Goal: Task Accomplishment & Management: Manage account settings

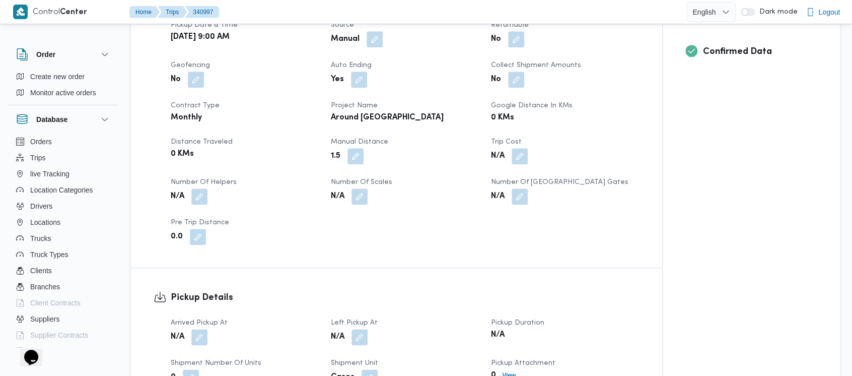
scroll to position [470, 0]
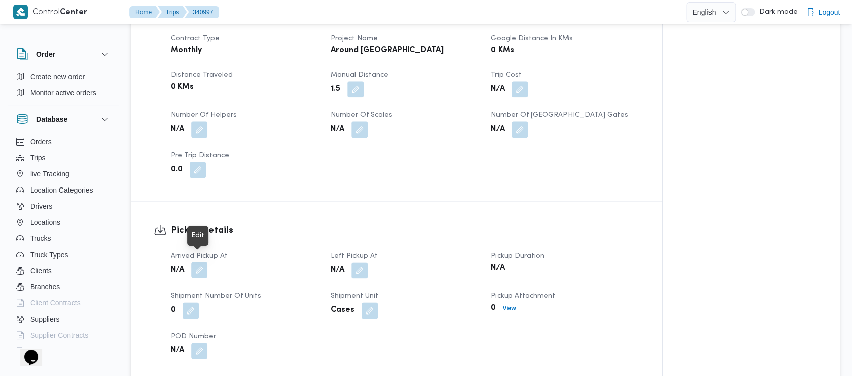
click at [197, 261] on button "button" at bounding box center [199, 269] width 16 height 16
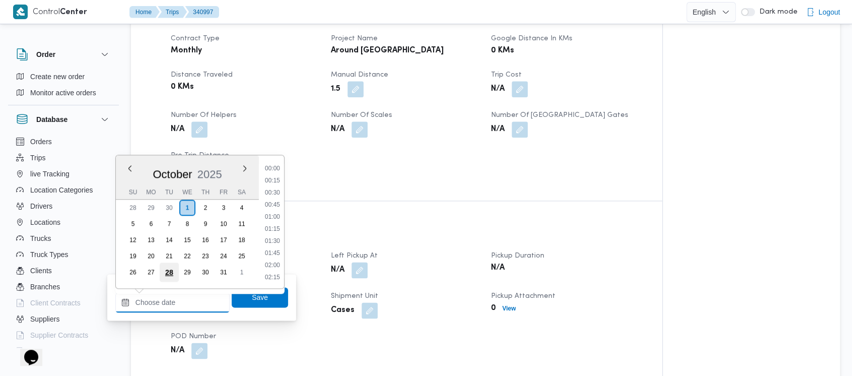
drag, startPoint x: 175, startPoint y: 302, endPoint x: 166, endPoint y: 262, distance: 40.3
click at [175, 301] on input "Arrived Pickup At" at bounding box center [172, 302] width 114 height 20
click at [131, 167] on button "Previous Month" at bounding box center [130, 168] width 10 height 10
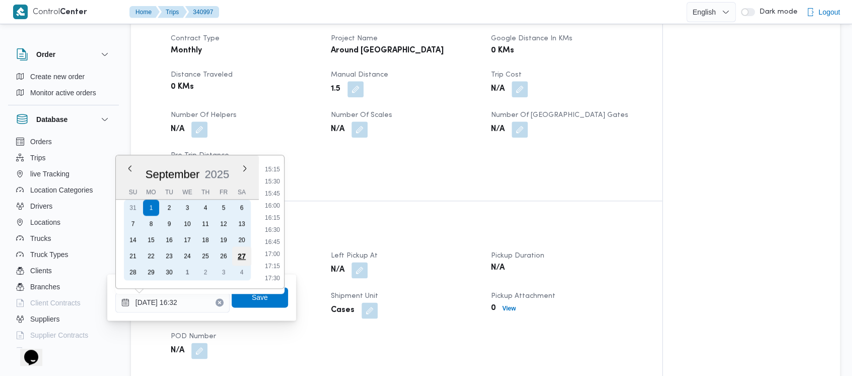
click at [245, 253] on div "27" at bounding box center [241, 255] width 19 height 19
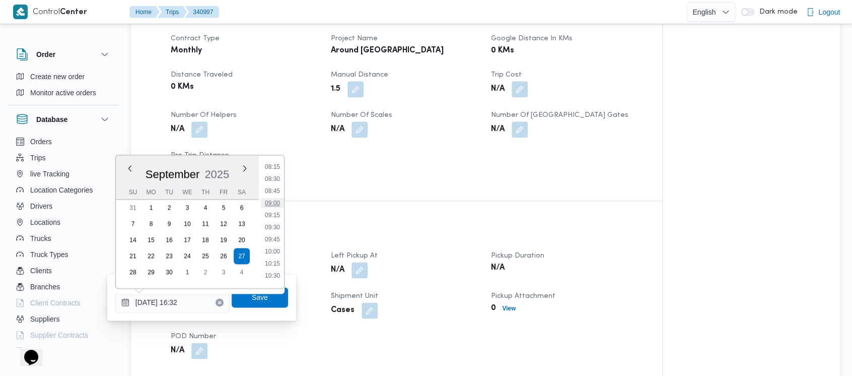
click at [277, 199] on li "09:00" at bounding box center [272, 203] width 23 height 10
type input "27/09/2025 09:00"
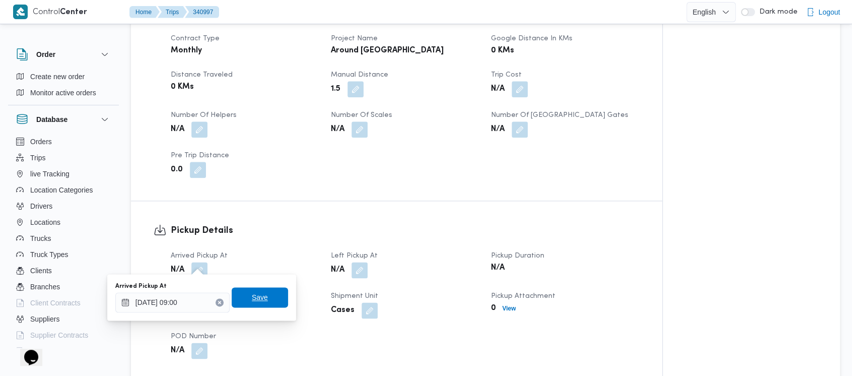
drag, startPoint x: 254, startPoint y: 298, endPoint x: 261, endPoint y: 292, distance: 8.9
click at [254, 297] on span "Save" at bounding box center [260, 297] width 16 height 12
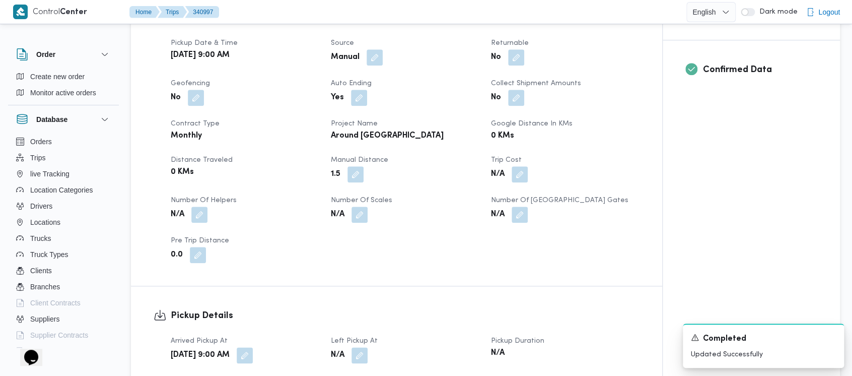
scroll to position [403, 0]
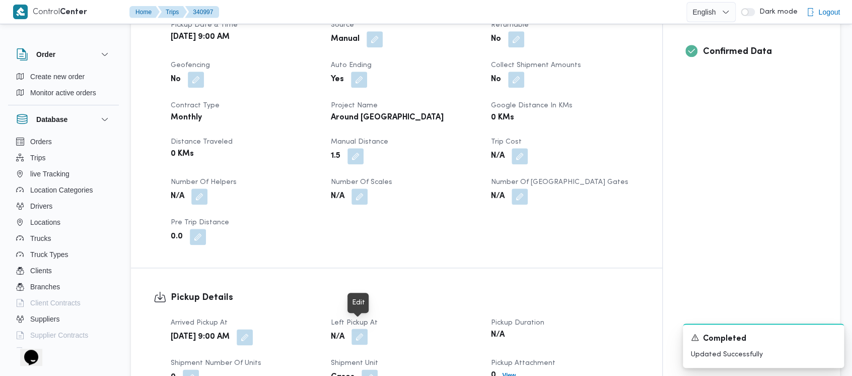
click at [358, 332] on button "button" at bounding box center [360, 336] width 16 height 16
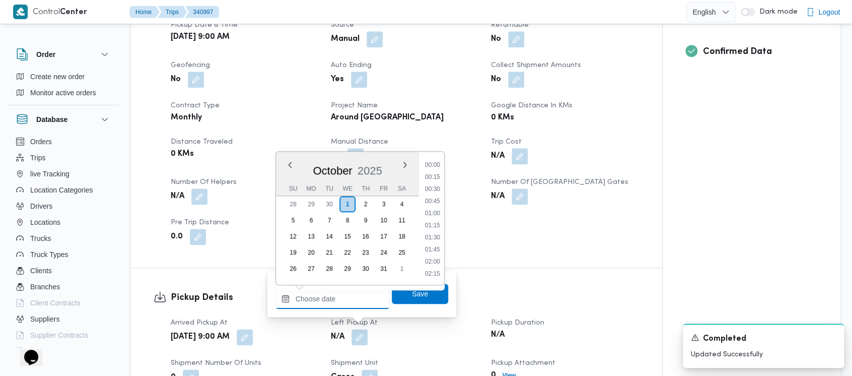
click at [322, 291] on input "Left Pickup At" at bounding box center [333, 299] width 114 height 20
click at [291, 169] on button "Previous Month" at bounding box center [290, 165] width 10 height 10
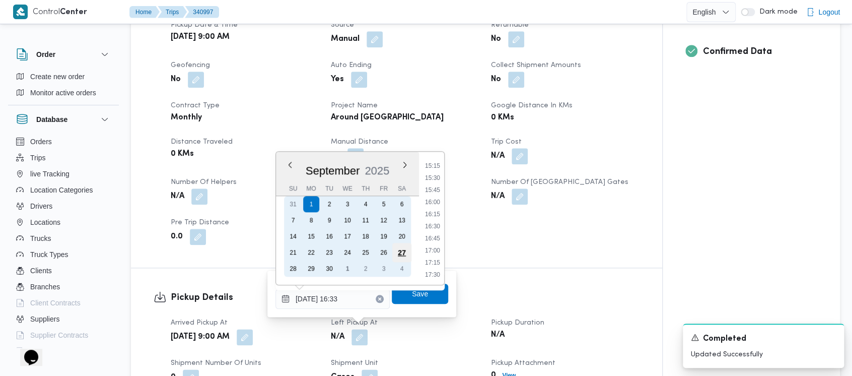
click at [403, 250] on div "27" at bounding box center [401, 252] width 19 height 19
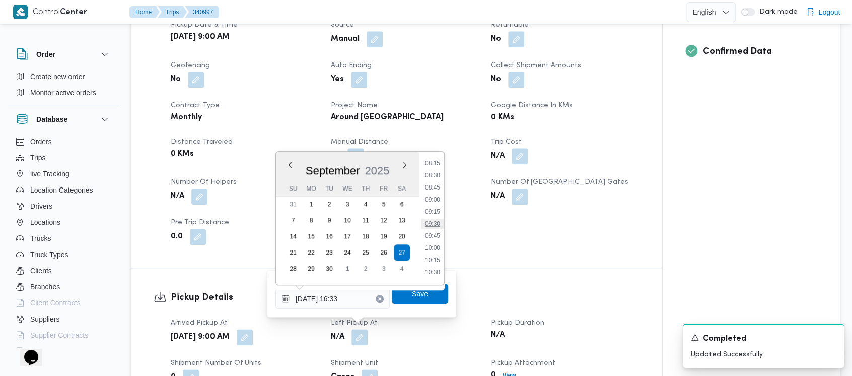
click at [431, 223] on li "09:30" at bounding box center [432, 224] width 23 height 10
type input "27/09/2025 09:30"
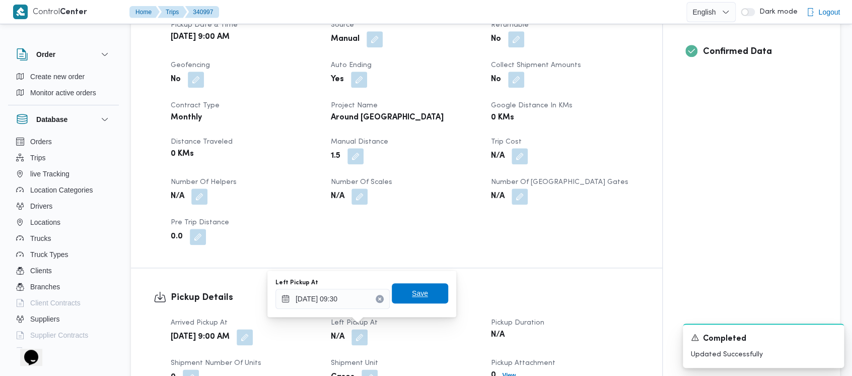
click at [412, 295] on span "Save" at bounding box center [420, 293] width 16 height 12
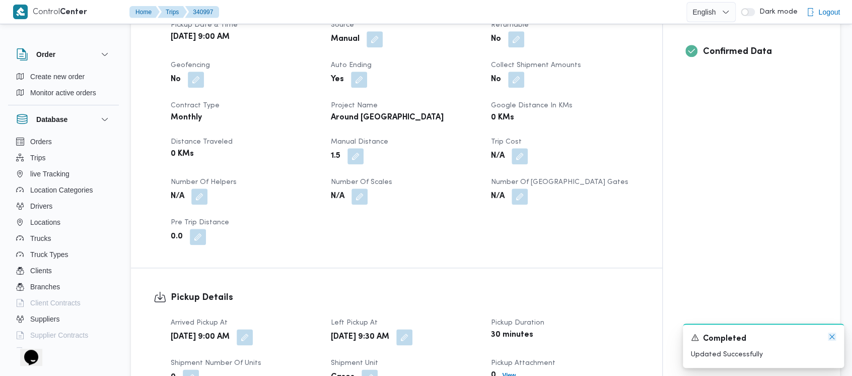
click at [832, 334] on icon "Dismiss toast" at bounding box center [832, 336] width 8 height 8
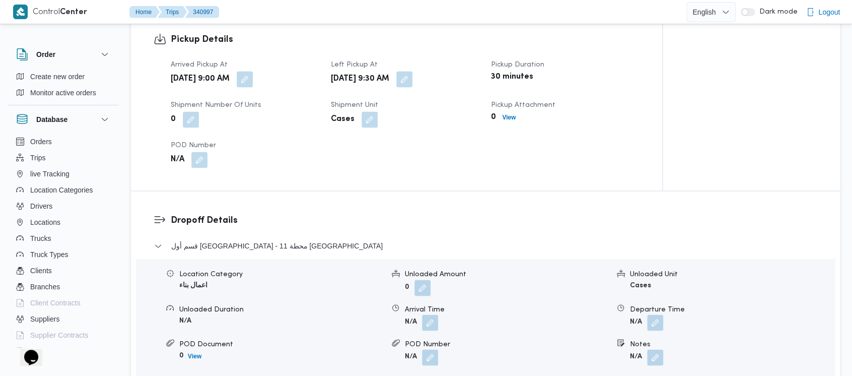
scroll to position [671, 0]
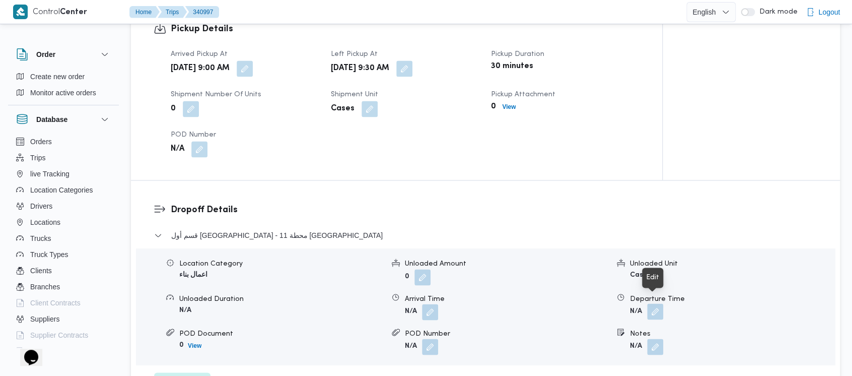
click at [656, 304] on button "button" at bounding box center [655, 311] width 16 height 16
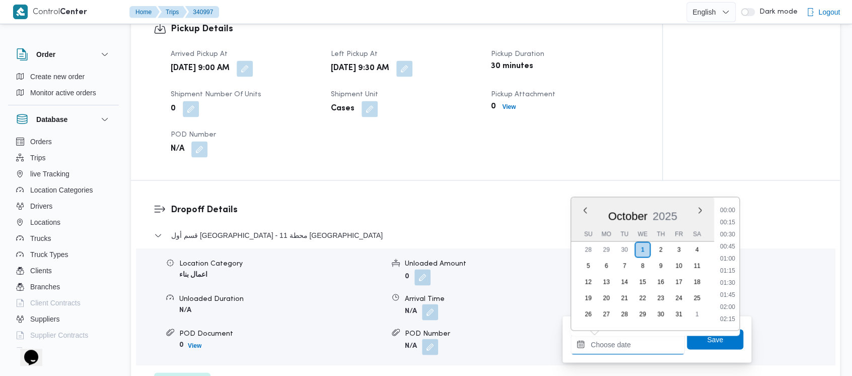
drag, startPoint x: 602, startPoint y: 347, endPoint x: 591, endPoint y: 221, distance: 126.9
click at [600, 334] on input "Departure Time" at bounding box center [628, 344] width 114 height 20
click at [582, 213] on button "Previous Month" at bounding box center [585, 210] width 10 height 10
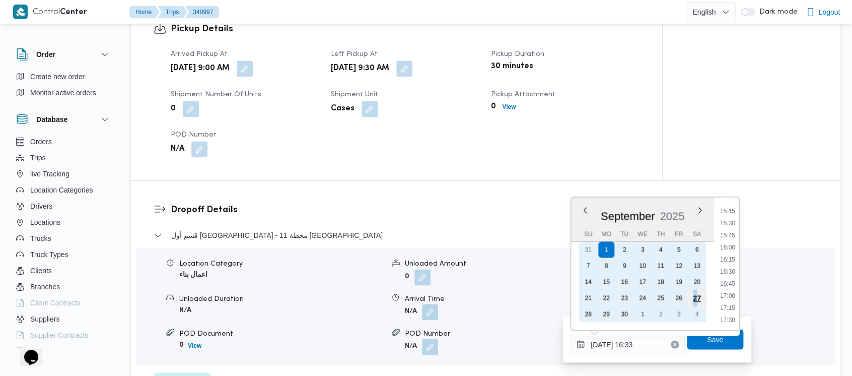
click at [695, 296] on div "27" at bounding box center [697, 297] width 19 height 19
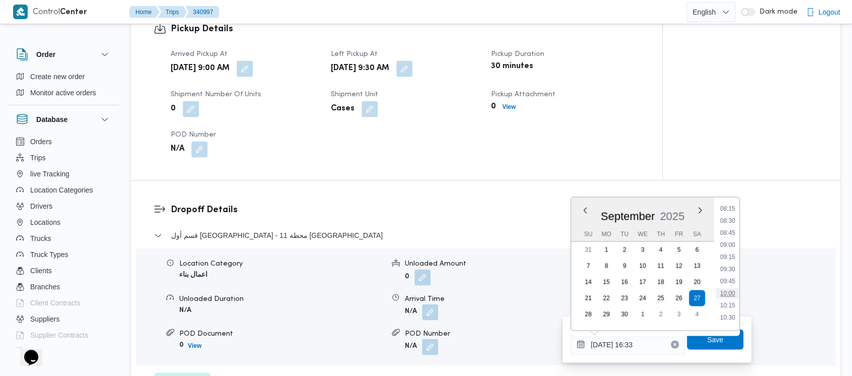
click at [725, 292] on li "10:00" at bounding box center [727, 293] width 23 height 10
type input "27/09/2025 10:00"
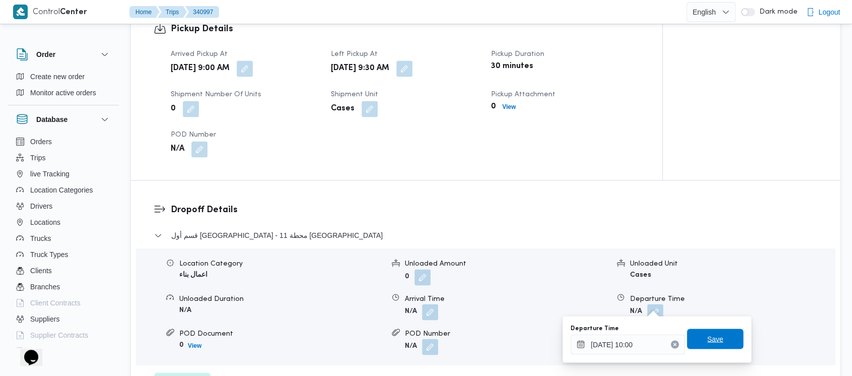
click at [697, 340] on span "Save" at bounding box center [715, 338] width 56 height 20
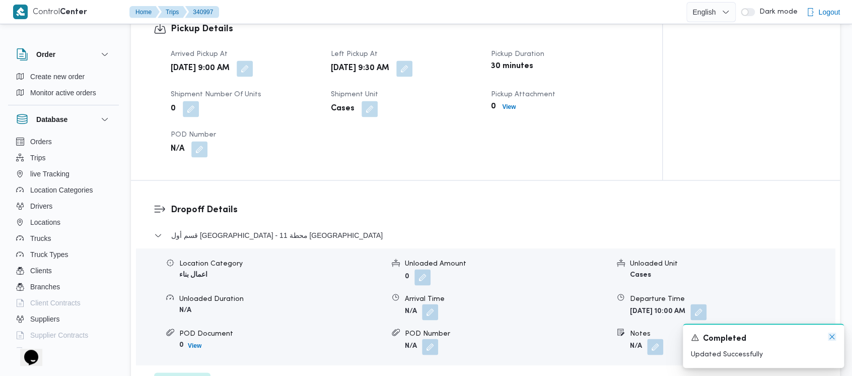
click at [834, 335] on icon "Dismiss toast" at bounding box center [832, 336] width 8 height 8
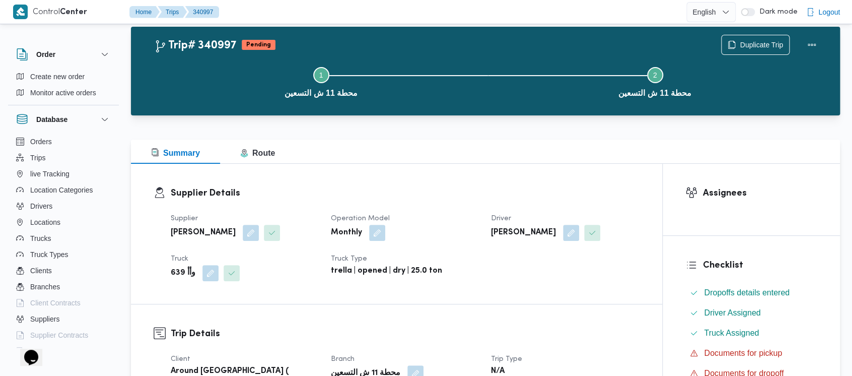
scroll to position [0, 0]
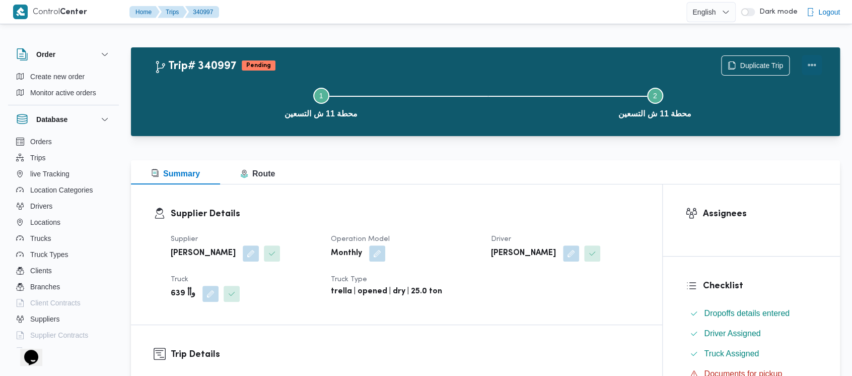
click at [808, 62] on button "Actions" at bounding box center [812, 65] width 20 height 20
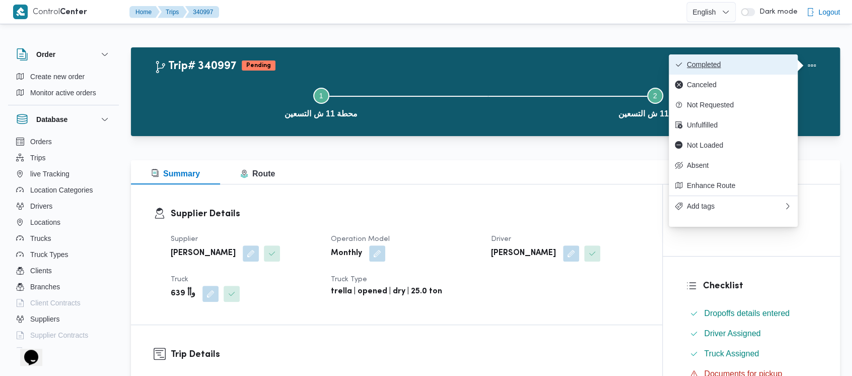
click at [714, 56] on button "Completed" at bounding box center [733, 64] width 129 height 20
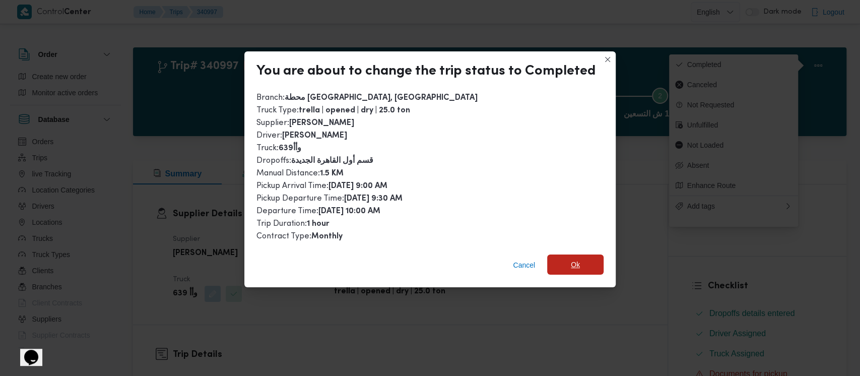
click at [576, 267] on span "Ok" at bounding box center [575, 264] width 9 height 12
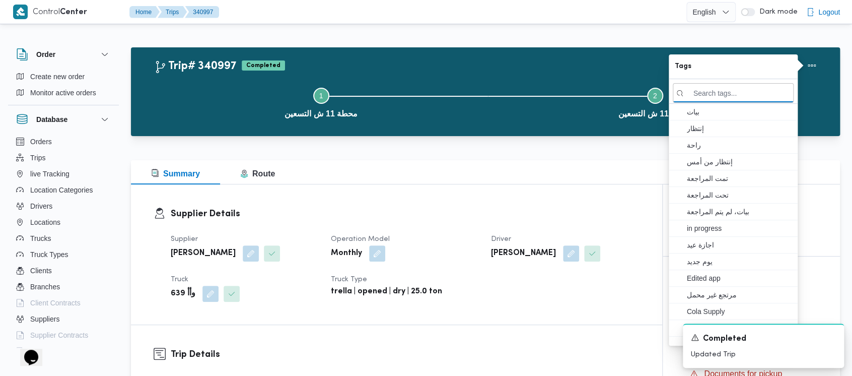
drag, startPoint x: 206, startPoint y: 93, endPoint x: 115, endPoint y: 10, distance: 123.3
click at [208, 92] on button "Step 1 is incomplete 1 محطة 11 ش التسعين" at bounding box center [321, 102] width 334 height 52
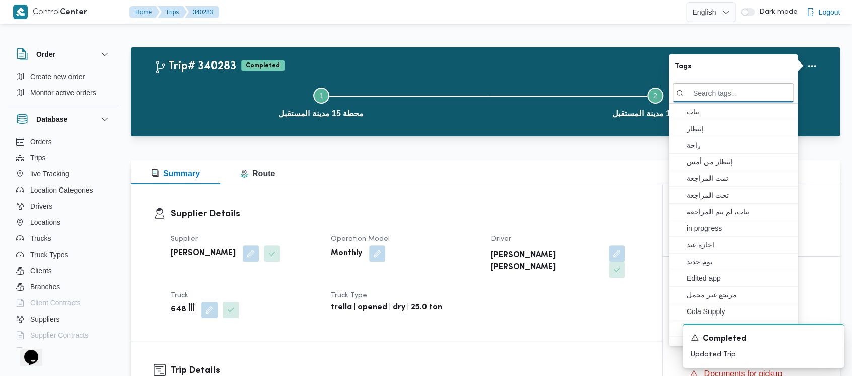
click at [210, 102] on button "Step 1 is incomplete 1 محطة 15 مدينة المستقبل" at bounding box center [321, 102] width 334 height 52
